Goal: Transaction & Acquisition: Purchase product/service

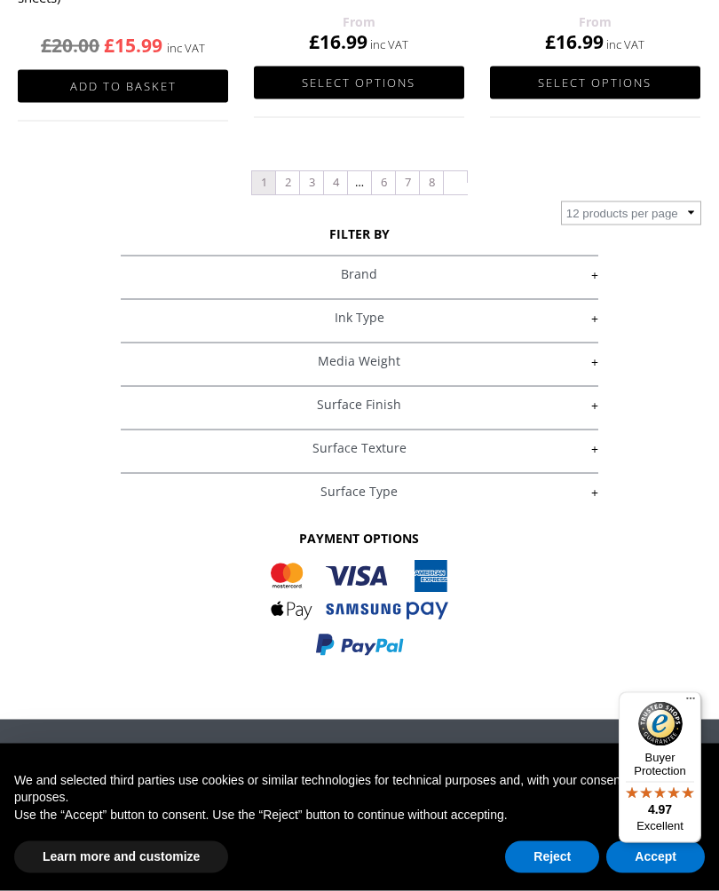
scroll to position [2194, 0]
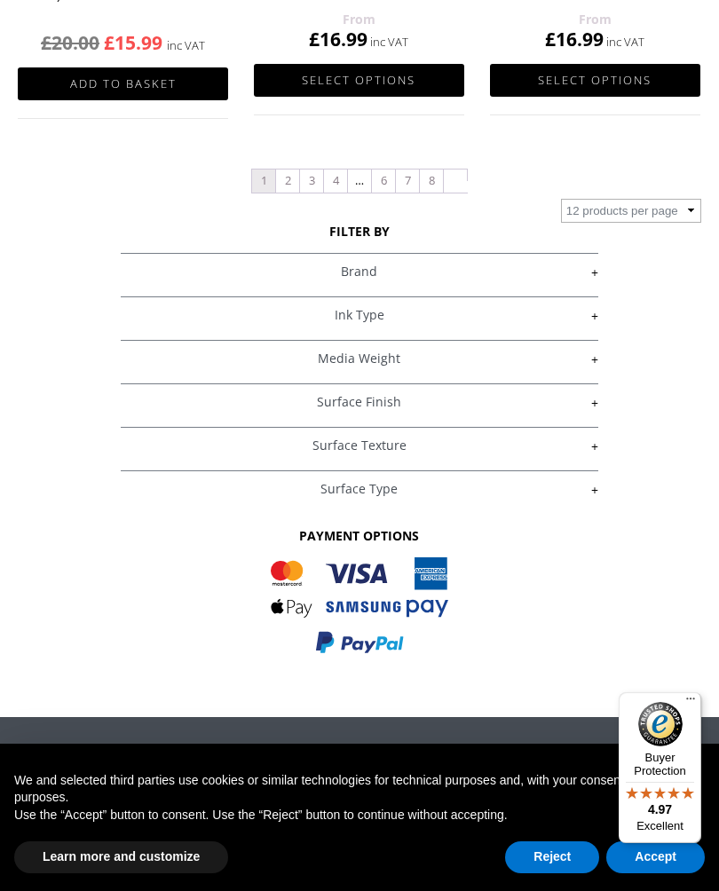
click at [387, 279] on link "+" at bounding box center [360, 272] width 478 height 17
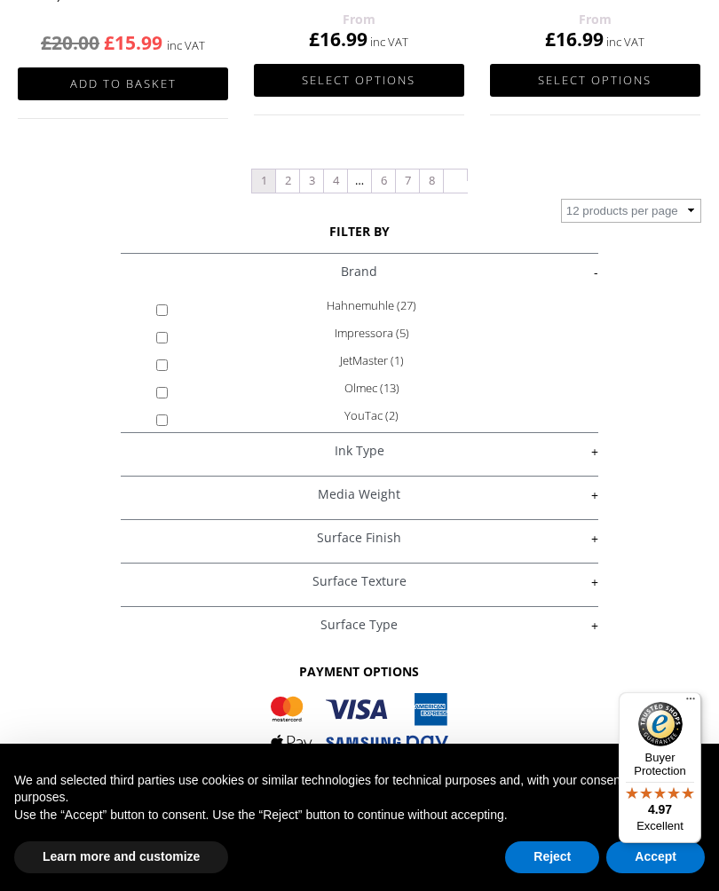
scroll to position [114, 0]
click at [392, 385] on label "Olmec (13)" at bounding box center [372, 388] width 382 height 28
click at [168, 387] on input "Olmec (13)" at bounding box center [162, 393] width 12 height 12
checkbox input "true"
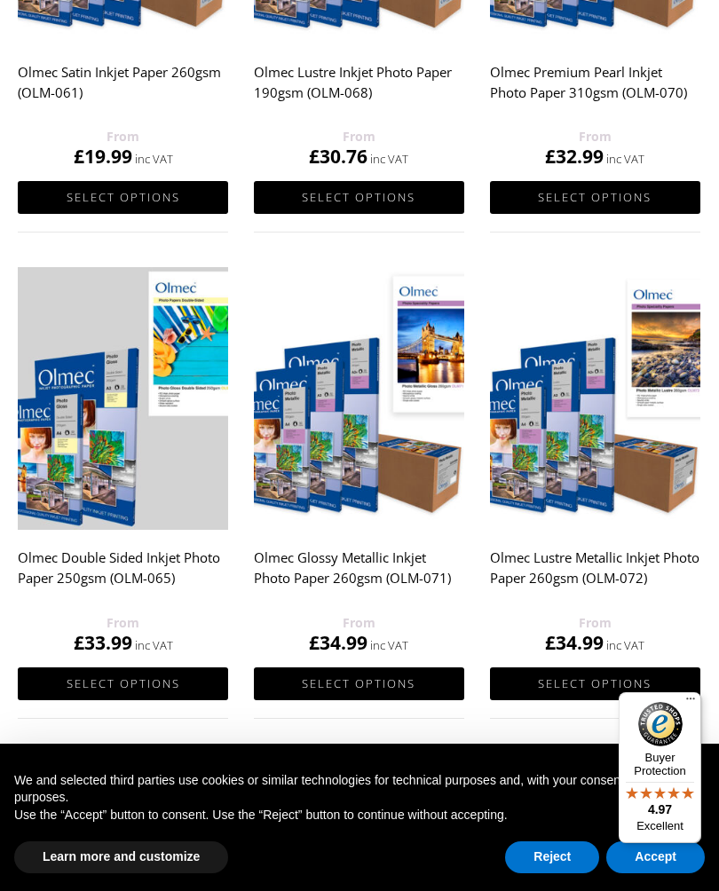
scroll to position [1538, 0]
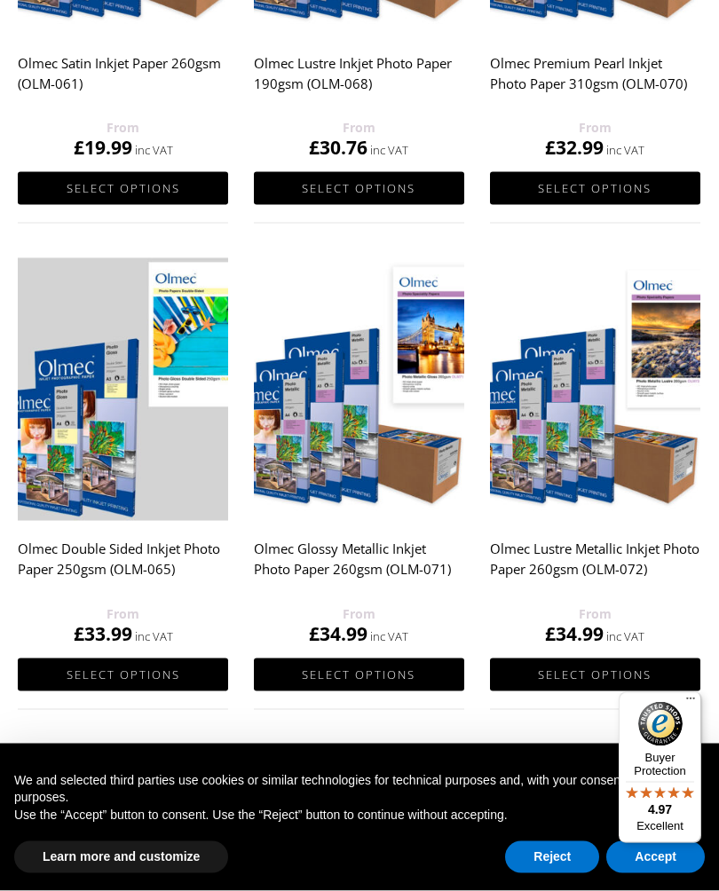
click at [156, 675] on link "Select options" at bounding box center [123, 674] width 210 height 33
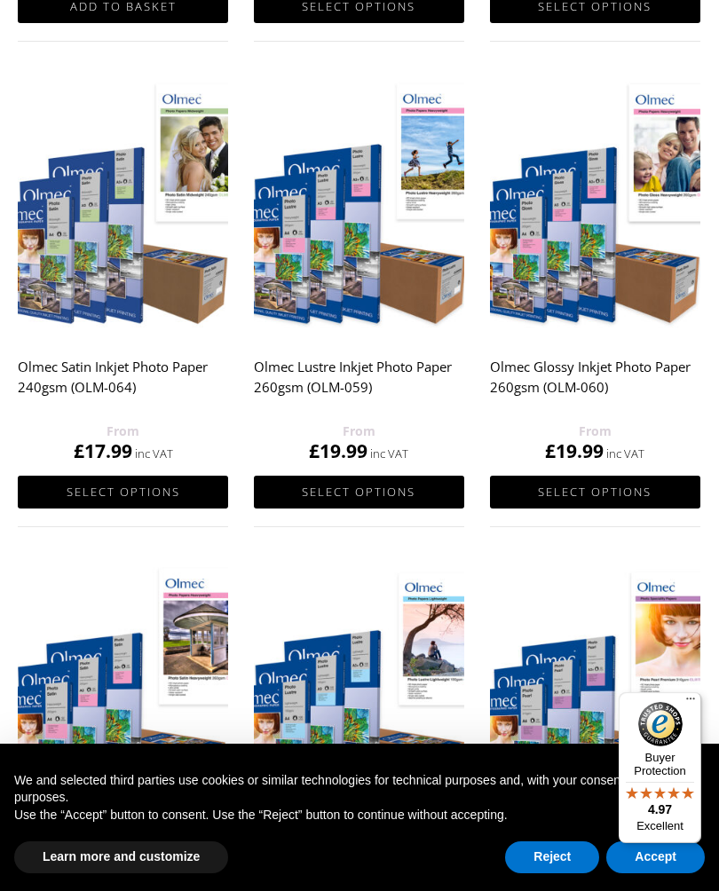
scroll to position [742, 0]
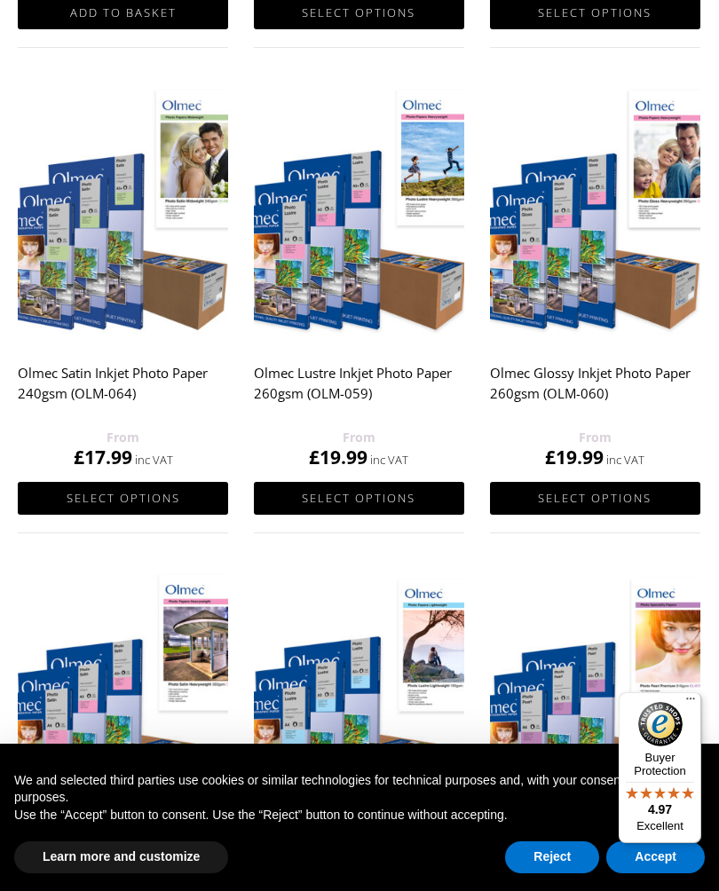
click at [618, 374] on h2 "Olmec Glossy Inkjet Photo Paper 260gsm (OLM-060)" at bounding box center [595, 391] width 210 height 71
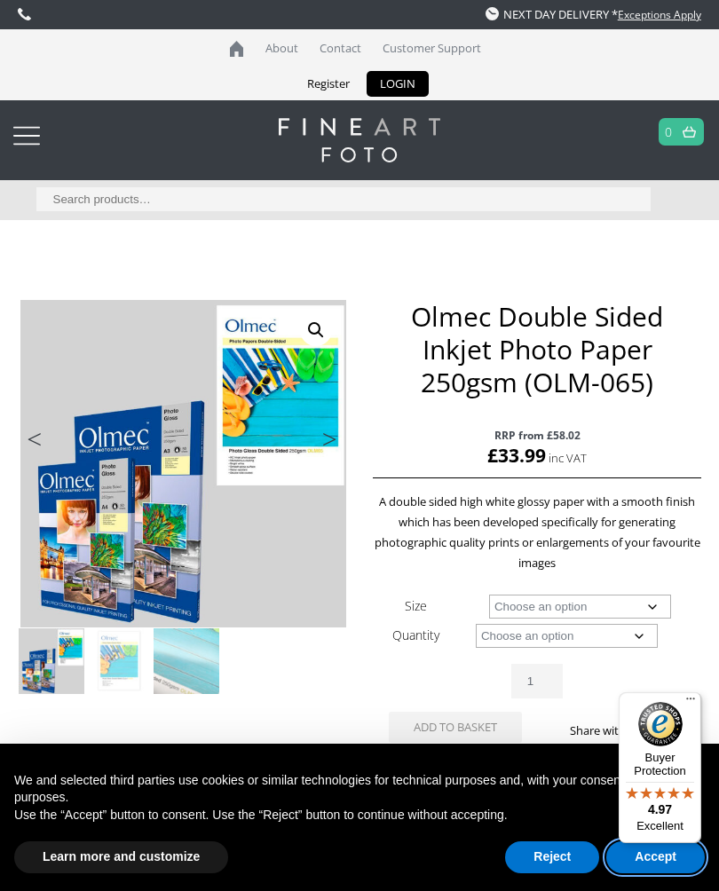
click at [655, 864] on button "Accept" at bounding box center [655, 857] width 98 height 32
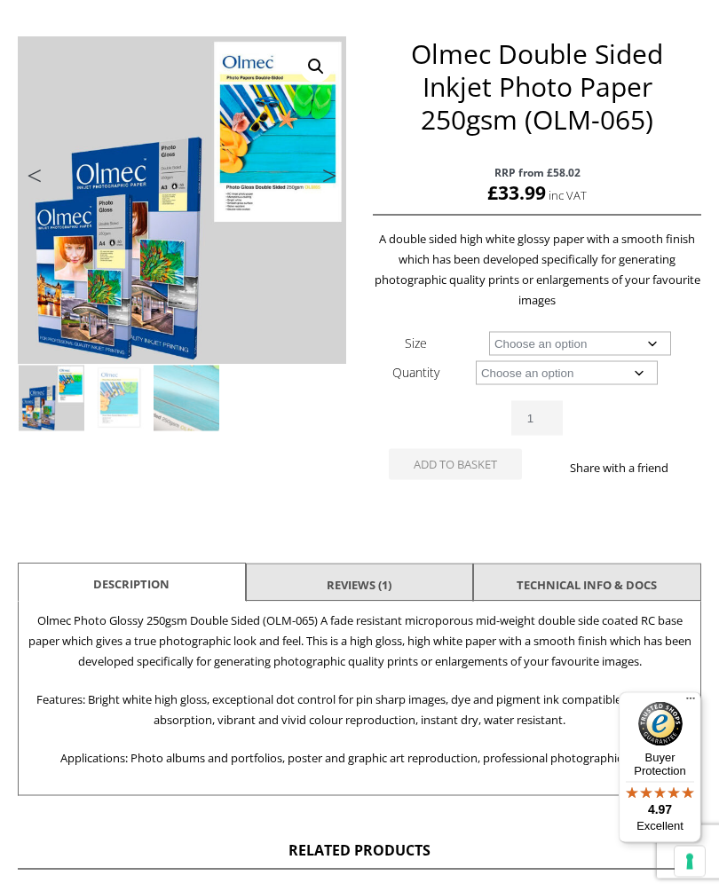
scroll to position [257, 0]
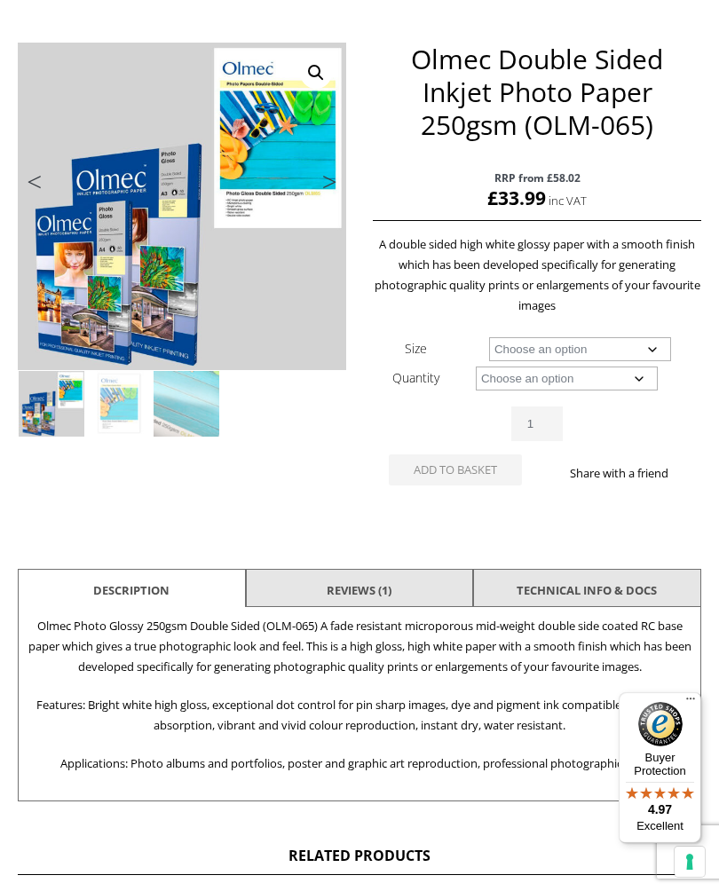
click at [666, 340] on select "Choose an option A4 Sheet A3 Sheet" at bounding box center [580, 349] width 182 height 24
click at [677, 339] on td "Choose an option A4 Sheet A3 Sheet" at bounding box center [580, 348] width 242 height 29
click at [658, 341] on select "Choose an option A4 Sheet A3 Sheet" at bounding box center [580, 349] width 182 height 24
select select "a4-sheet"
click at [641, 382] on select "Choose an option 50 Sheets" at bounding box center [567, 378] width 182 height 24
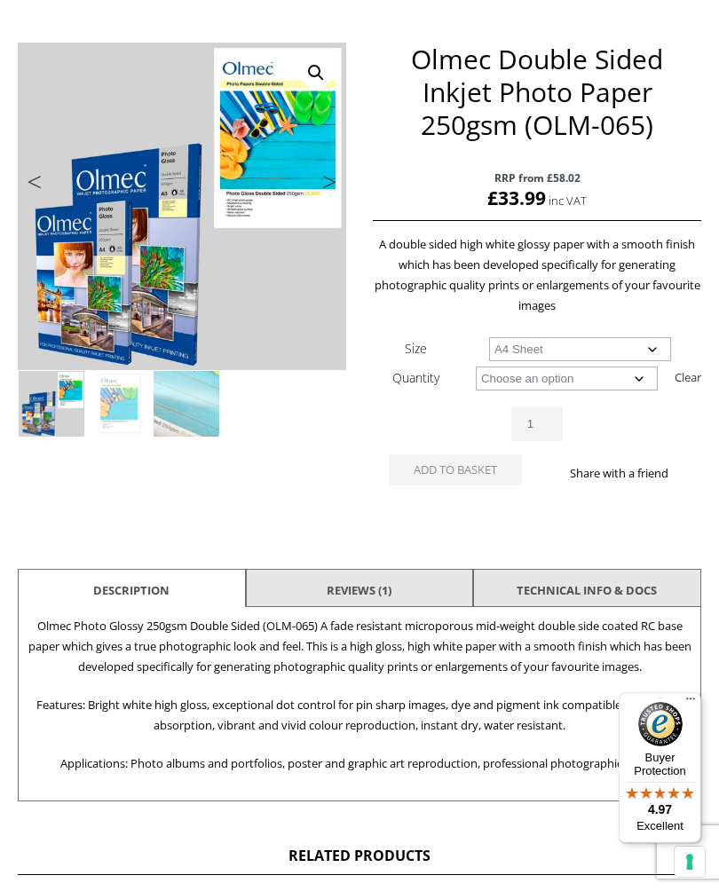
select select "50-sheets"
select select "a4-sheet"
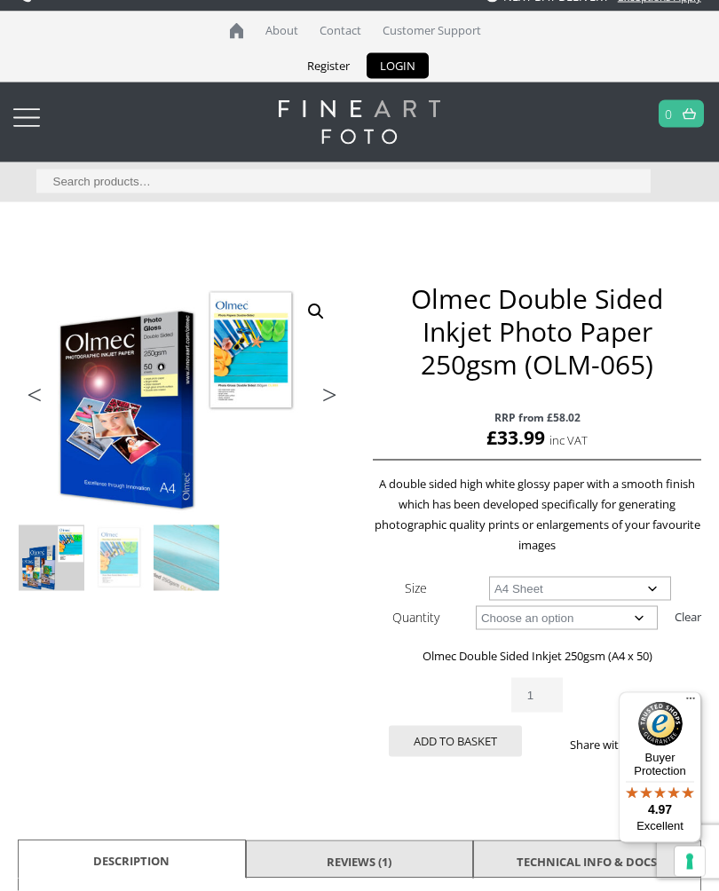
scroll to position [0, 0]
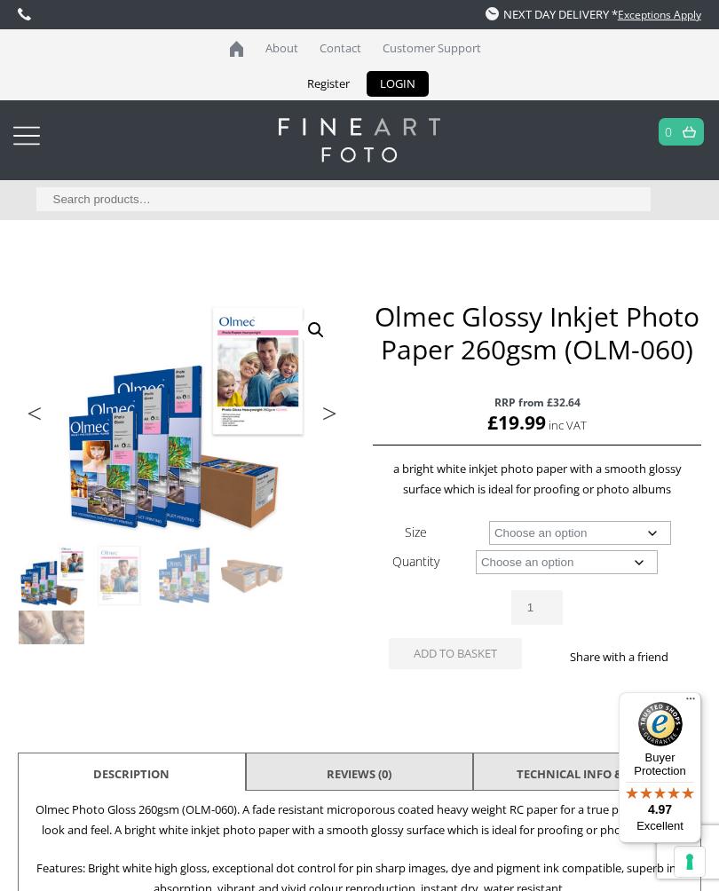
click at [667, 531] on select "Choose an option A4 Sheet A3 Sheet A3+ Sheet A2 Sheet 17" Wide Roll 24" Wide Ro…" at bounding box center [580, 533] width 182 height 24
select select "a4-sheet"
click at [649, 570] on select "Choose an option 50 Sheets" at bounding box center [567, 562] width 182 height 24
select select "50-sheets"
select select "a4-sheet"
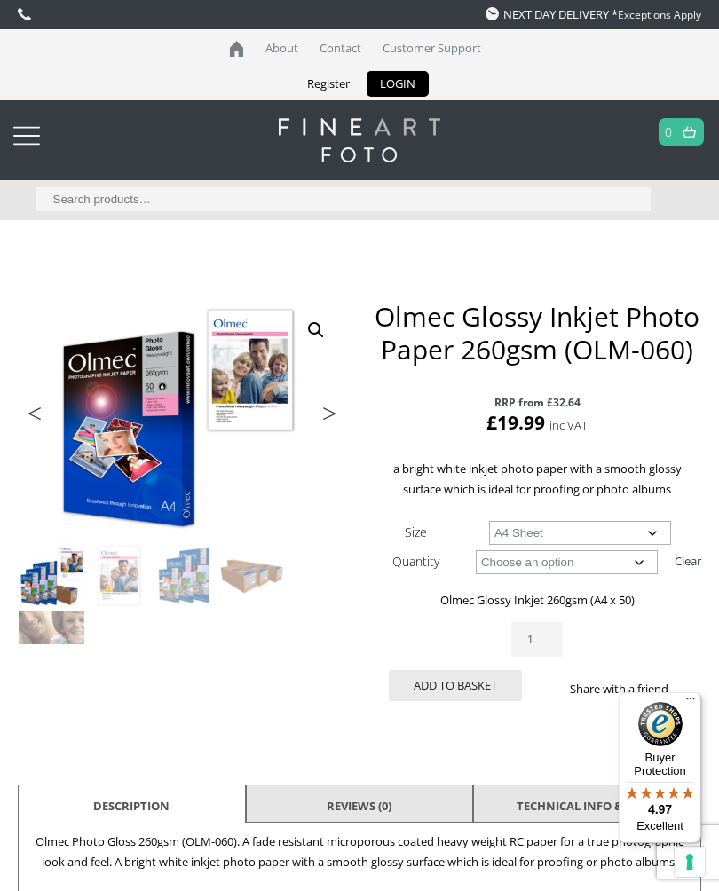
click at [464, 680] on button "Add to basket" at bounding box center [455, 685] width 133 height 31
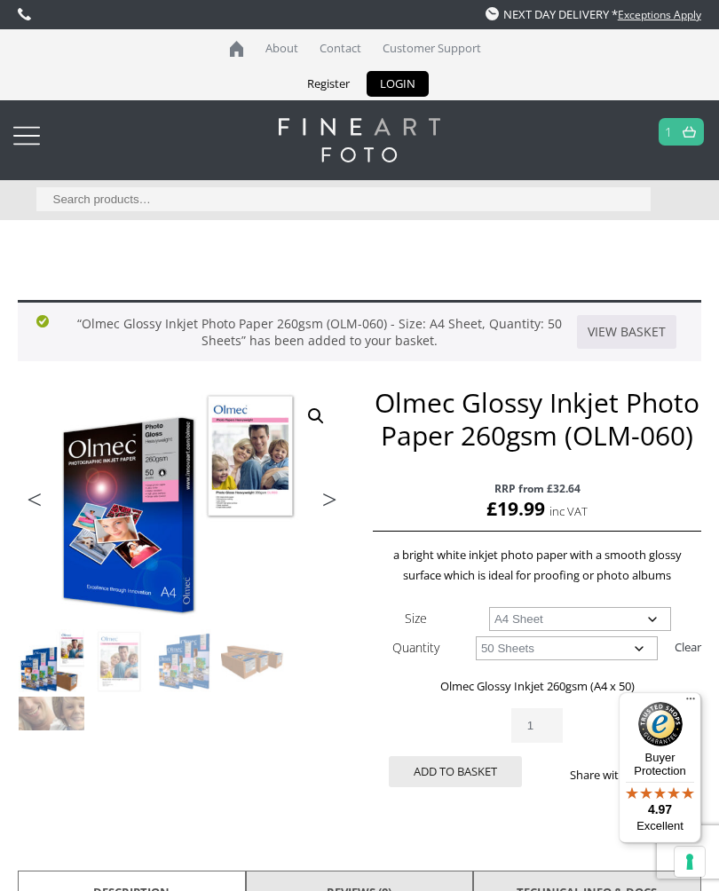
click at [647, 326] on link "View basket" at bounding box center [626, 332] width 99 height 34
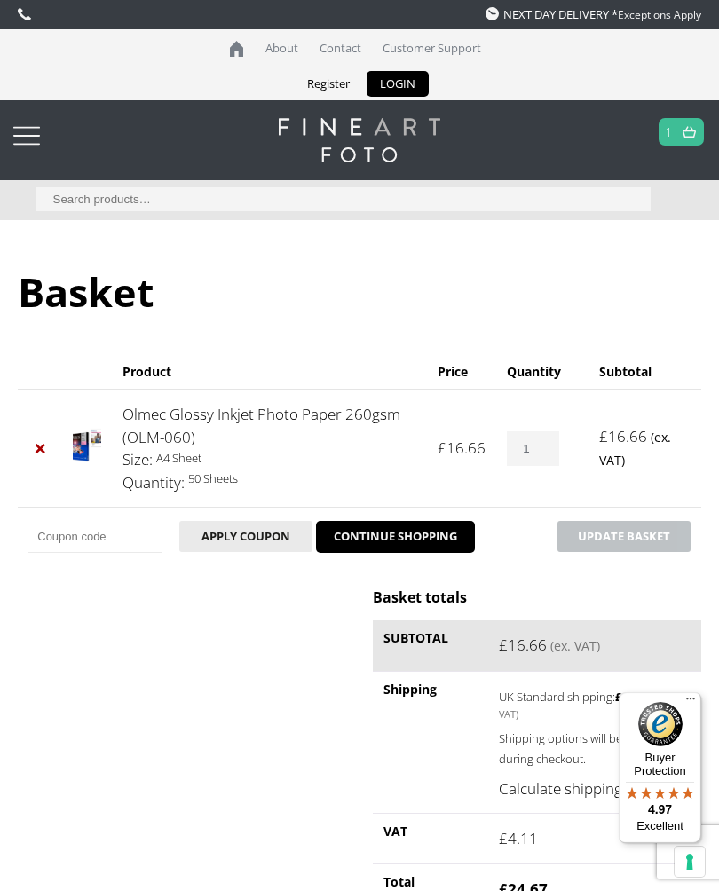
click at [49, 450] on link "×" at bounding box center [39, 448] width 23 height 23
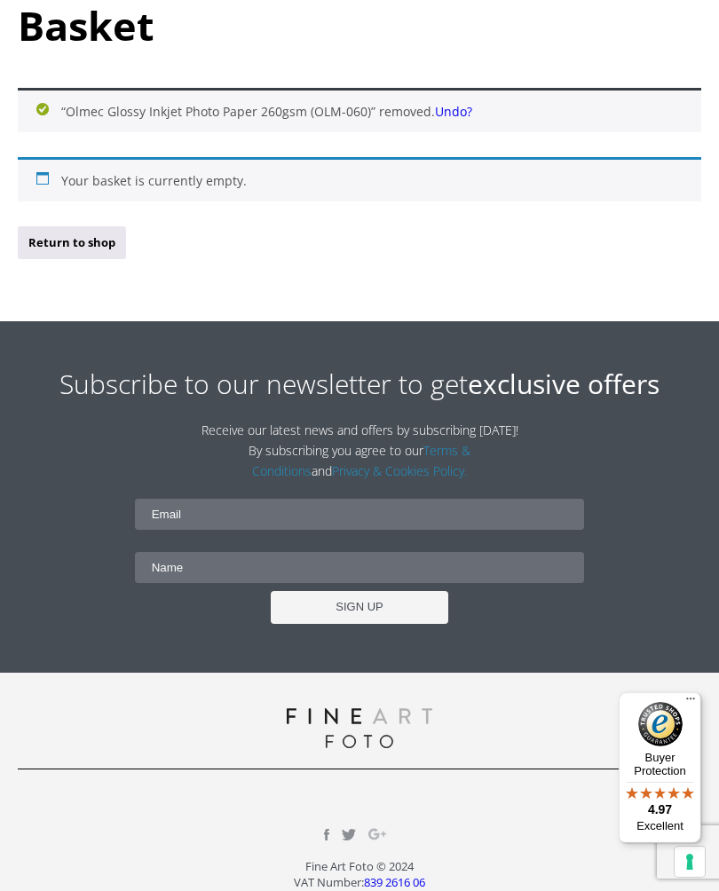
scroll to position [267, 0]
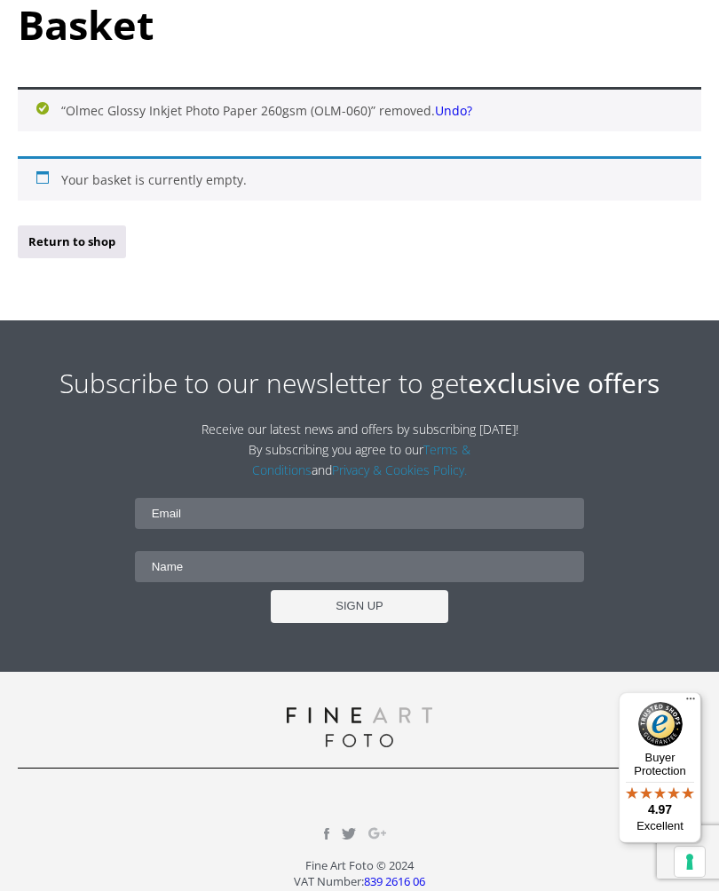
click at [465, 116] on link "Undo?" at bounding box center [453, 110] width 37 height 17
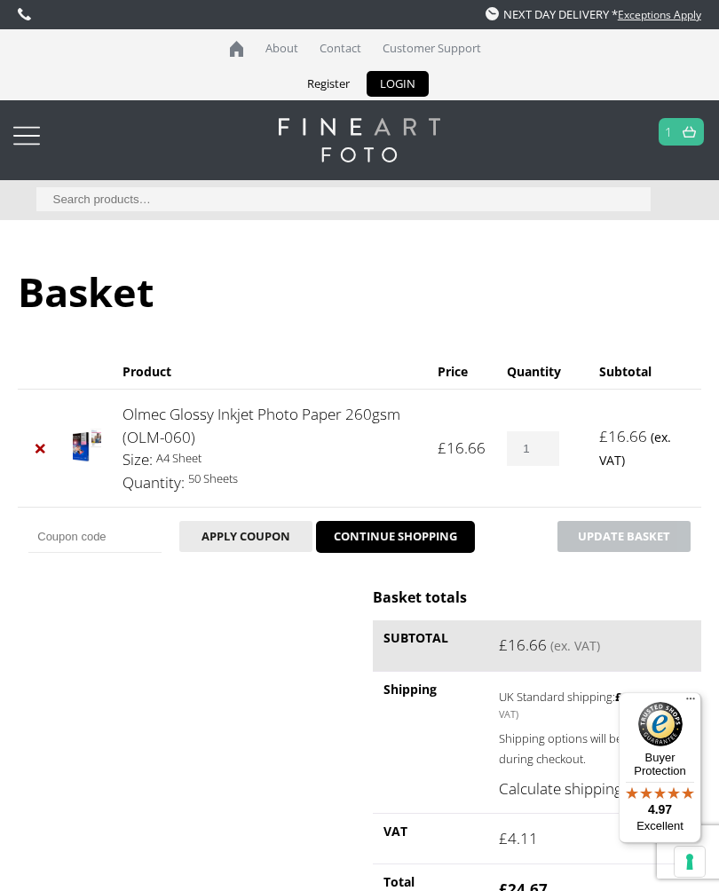
click at [558, 448] on input "1" at bounding box center [532, 448] width 51 height 35
type input "1"
